Goal: Task Accomplishment & Management: Manage account settings

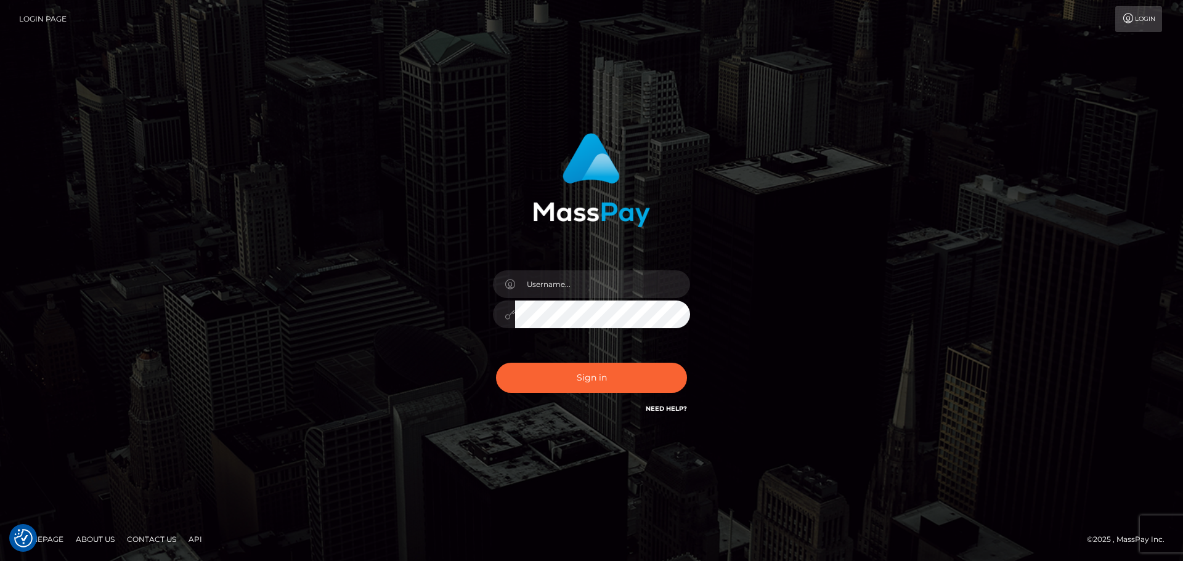
type input "[PERSON_NAME].[PERSON_NAME]"
click at [593, 376] on button "Sign in" at bounding box center [591, 378] width 191 height 30
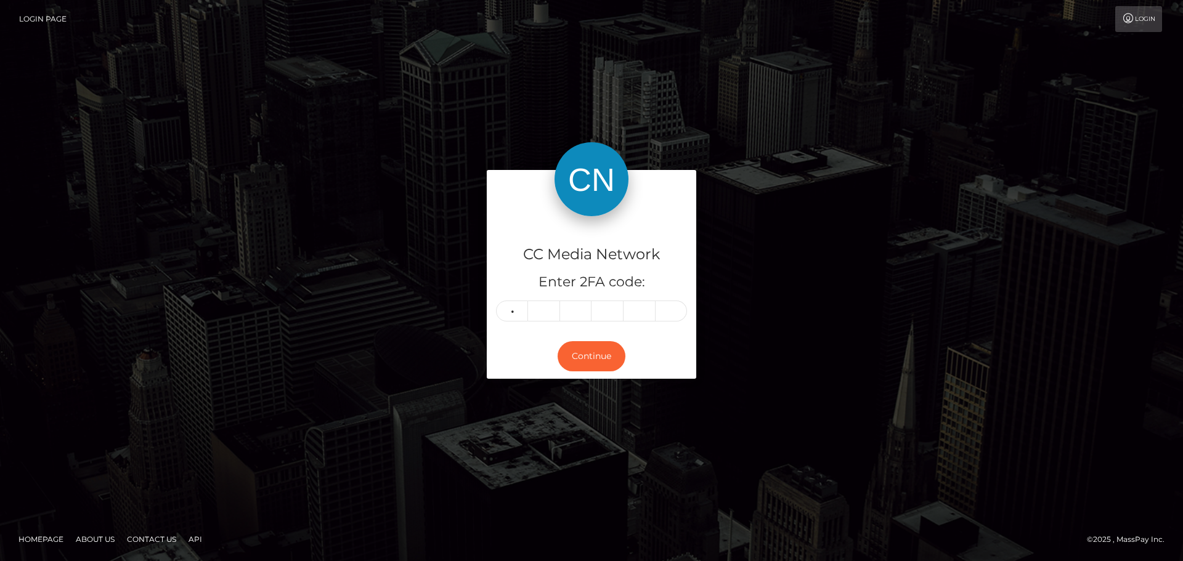
type input "1"
type input "4"
type input "0"
type input "8"
type input "2"
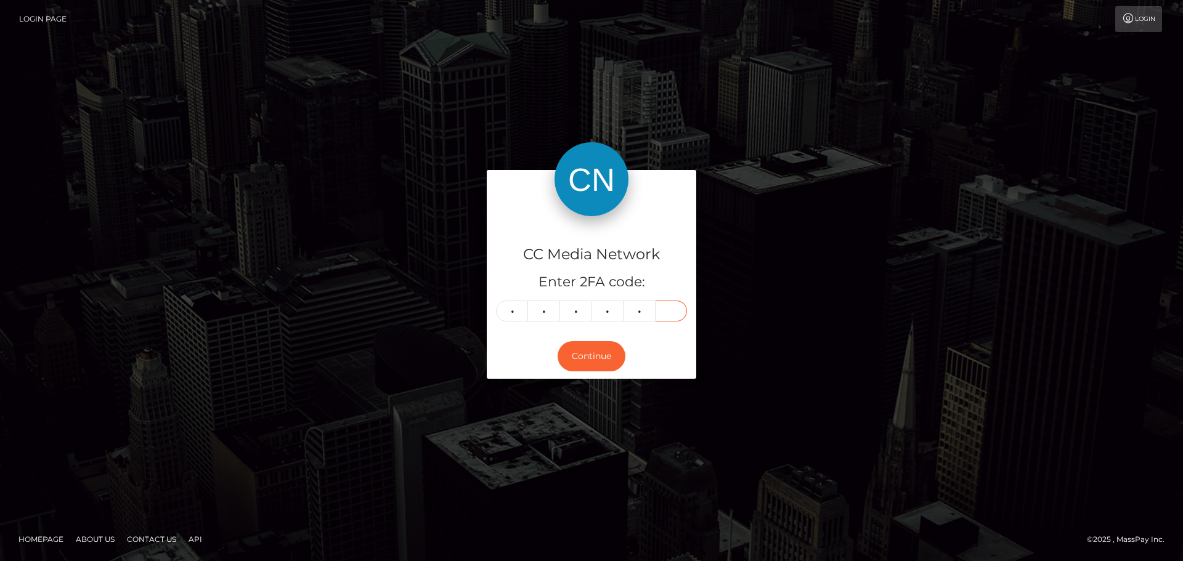
type input "6"
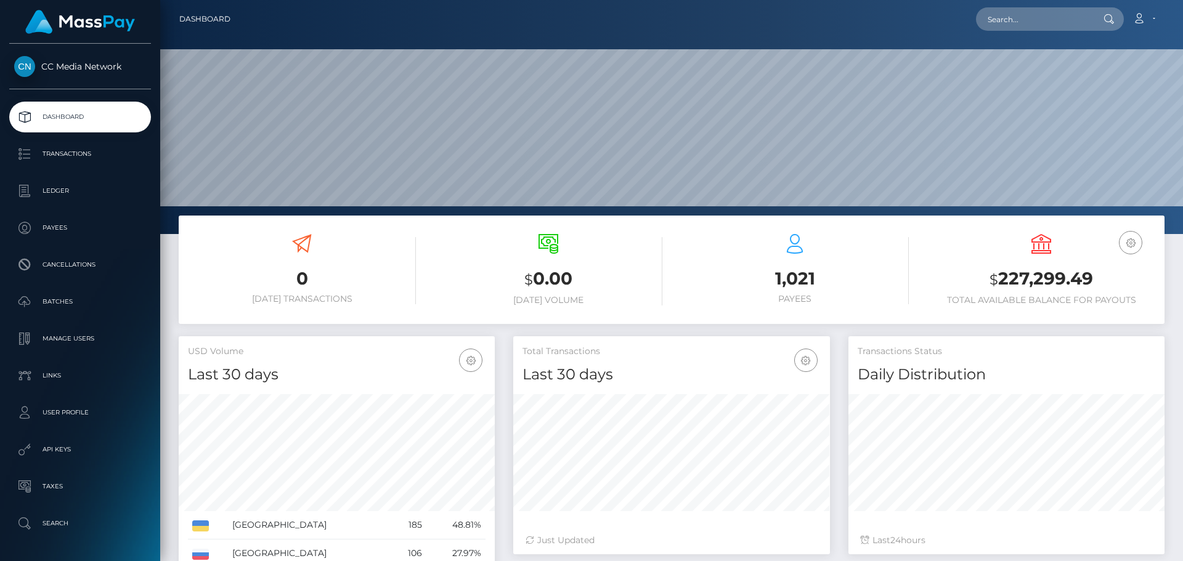
scroll to position [219, 317]
